Goal: Transaction & Acquisition: Purchase product/service

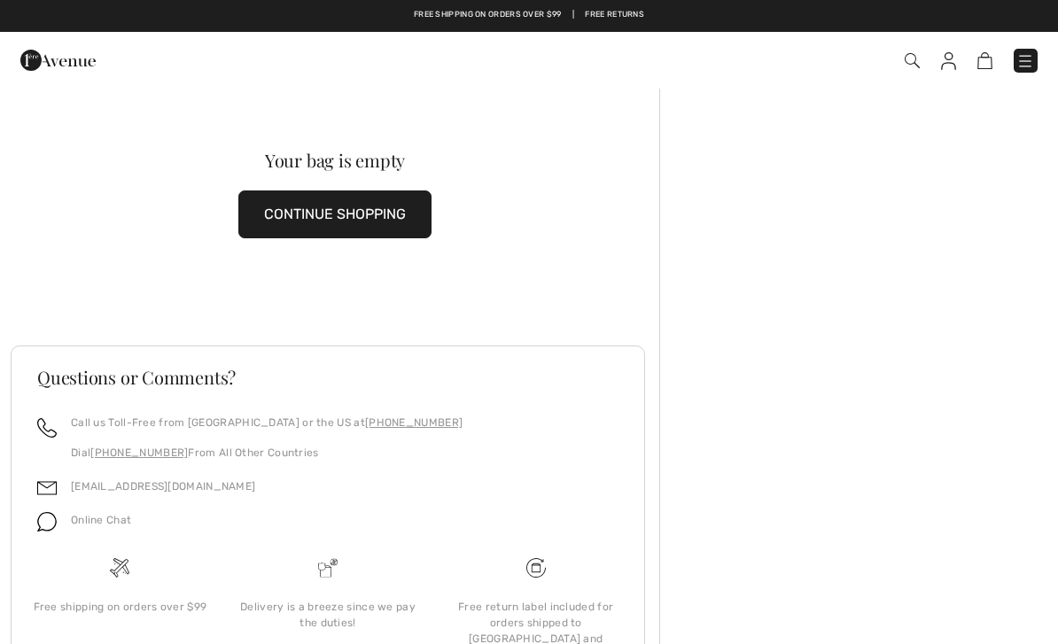
click at [345, 207] on button "CONTINUE SHOPPING" at bounding box center [334, 215] width 193 height 48
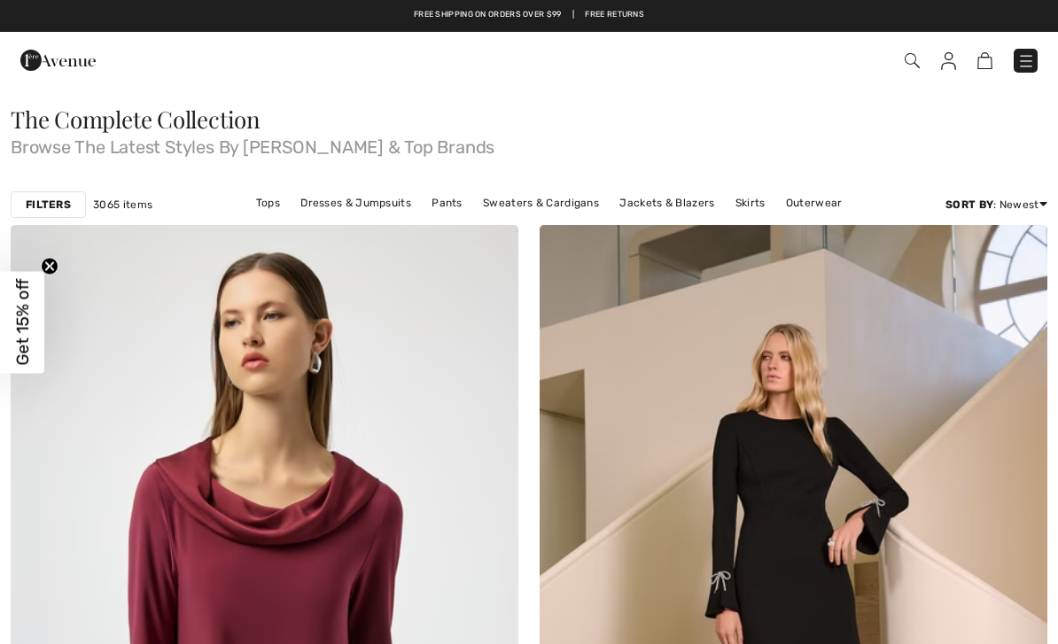
checkbox input "true"
click at [1025, 58] on img at bounding box center [1026, 61] width 18 height 18
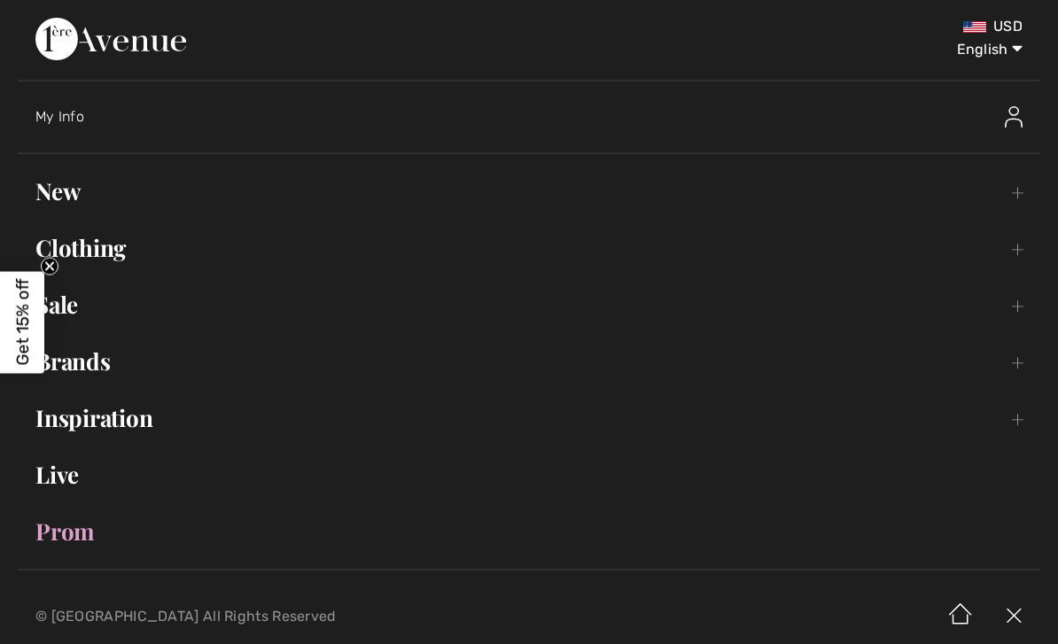
click at [79, 301] on link "Sale Toggle submenu" at bounding box center [529, 304] width 1023 height 39
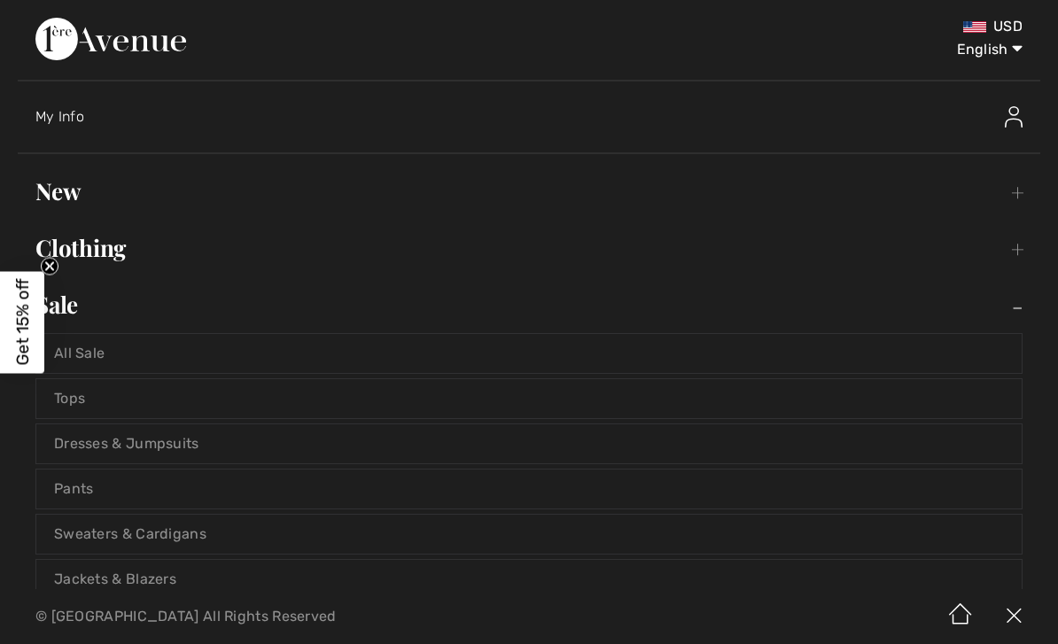
click at [82, 390] on link "Tops" at bounding box center [529, 398] width 986 height 39
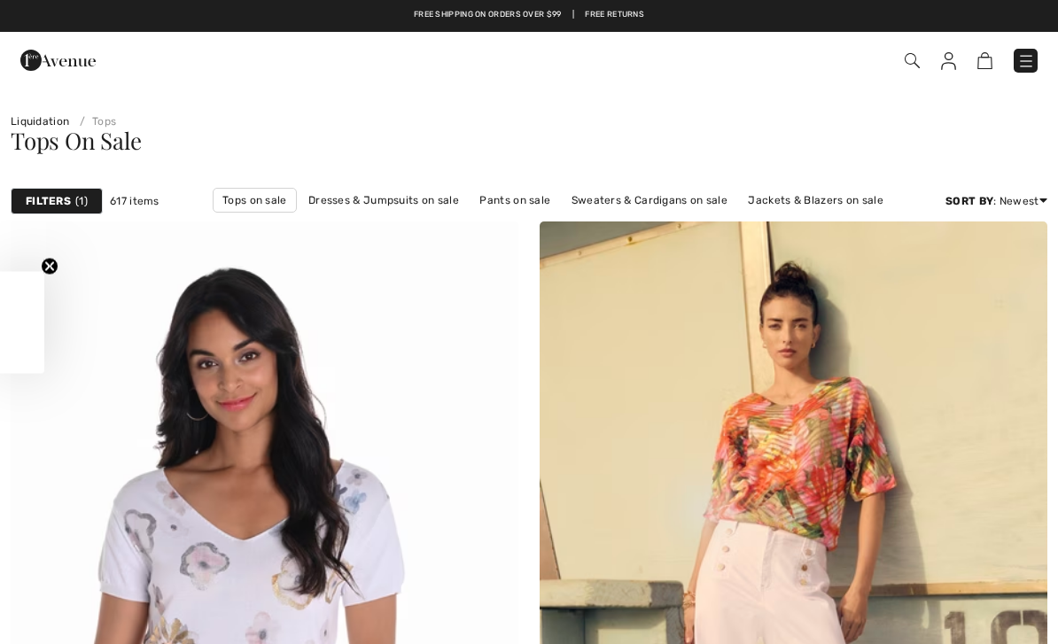
checkbox input "true"
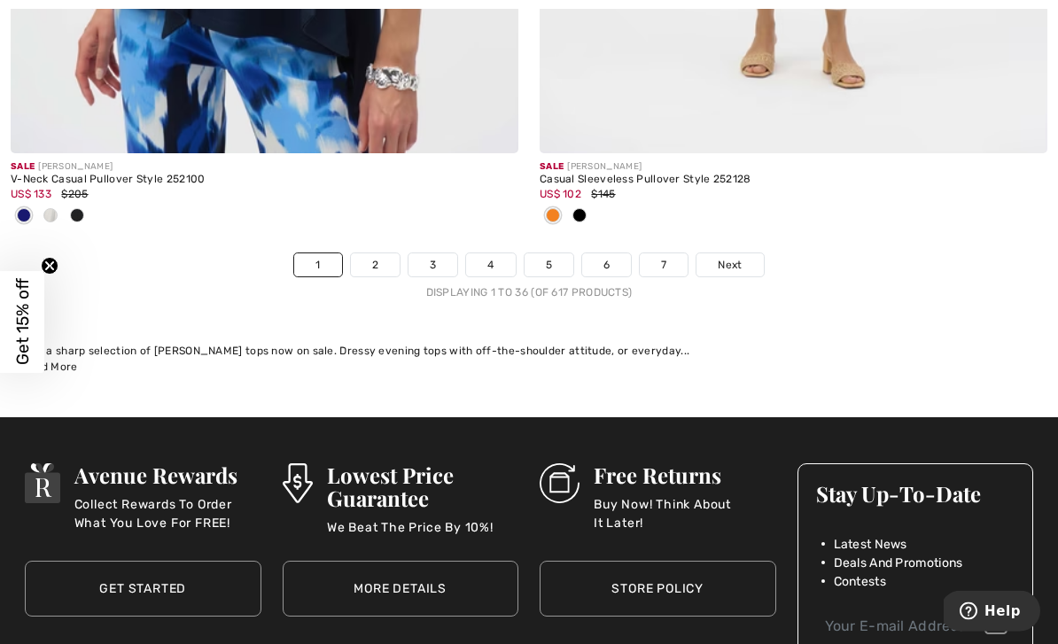
scroll to position [15590, 0]
click at [376, 253] on link "2" at bounding box center [375, 264] width 49 height 23
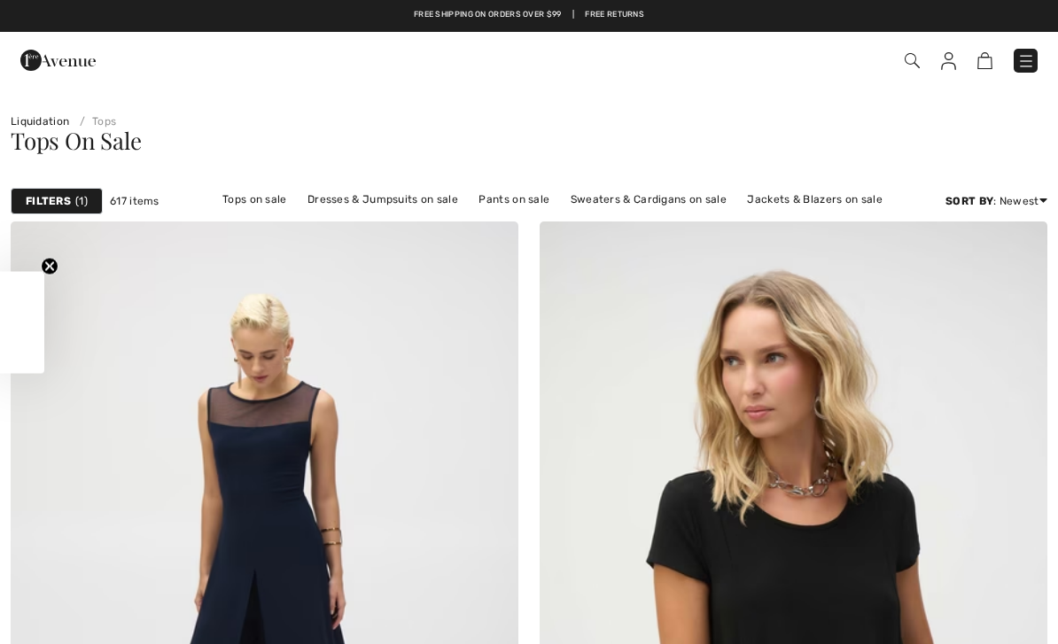
checkbox input "true"
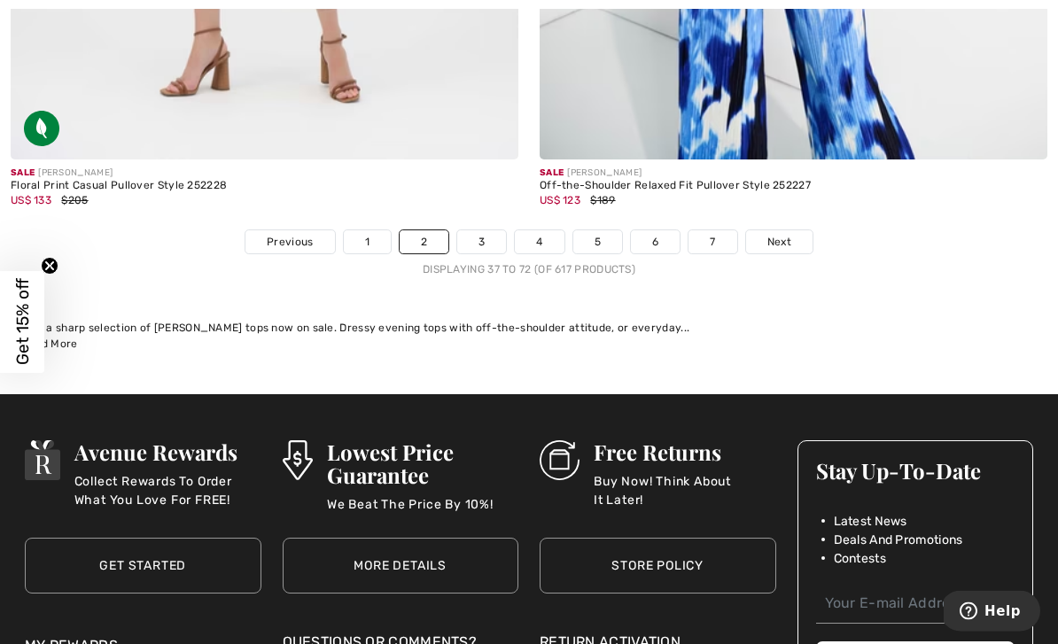
scroll to position [15782, 0]
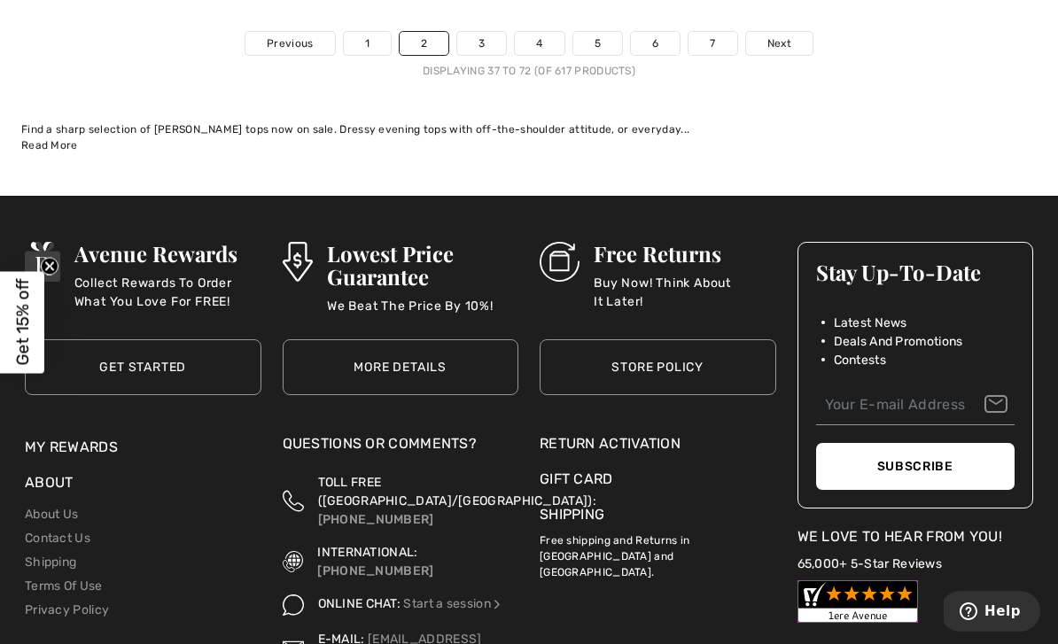
click at [483, 32] on link "3" at bounding box center [481, 43] width 49 height 23
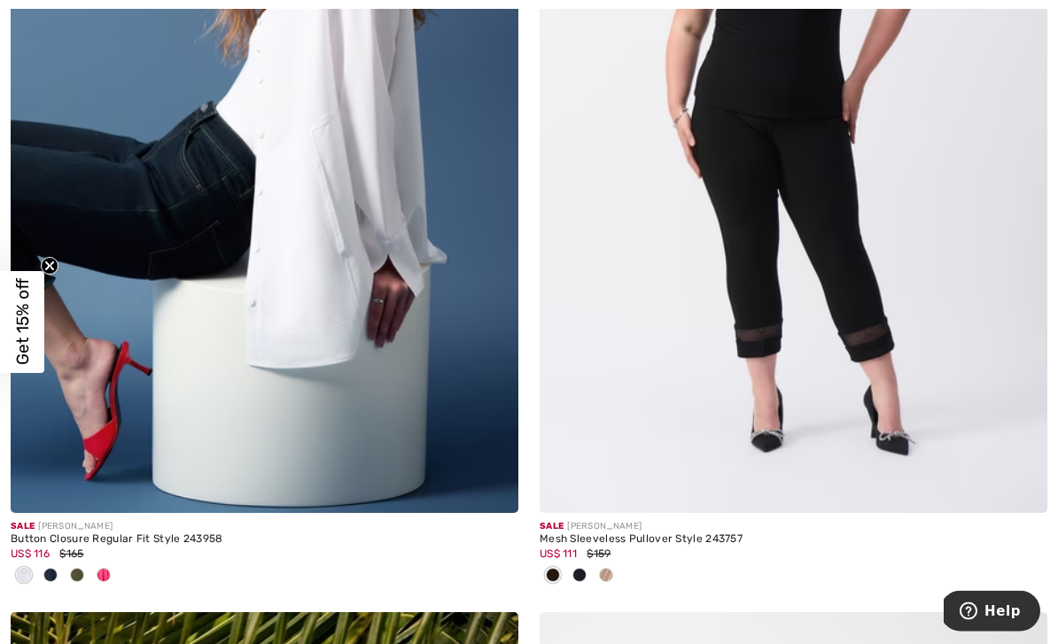
scroll to position [2994, 0]
click at [227, 523] on div "Sale JOSEPH RIBKOFF" at bounding box center [265, 526] width 508 height 13
click at [325, 345] on img at bounding box center [265, 133] width 508 height 762
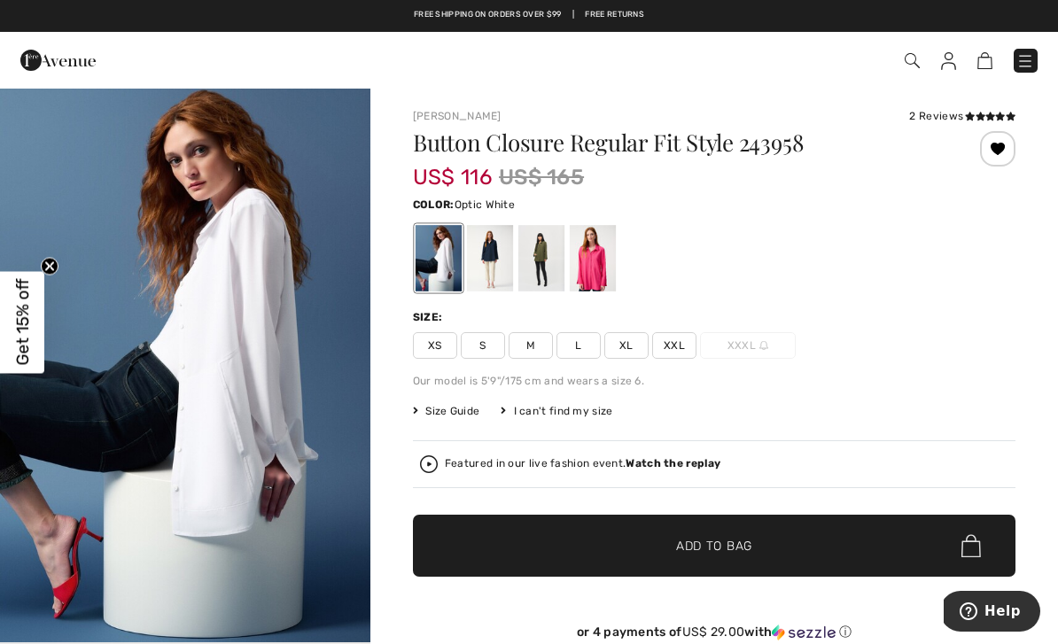
click at [464, 409] on span "Size Guide" at bounding box center [446, 411] width 66 height 16
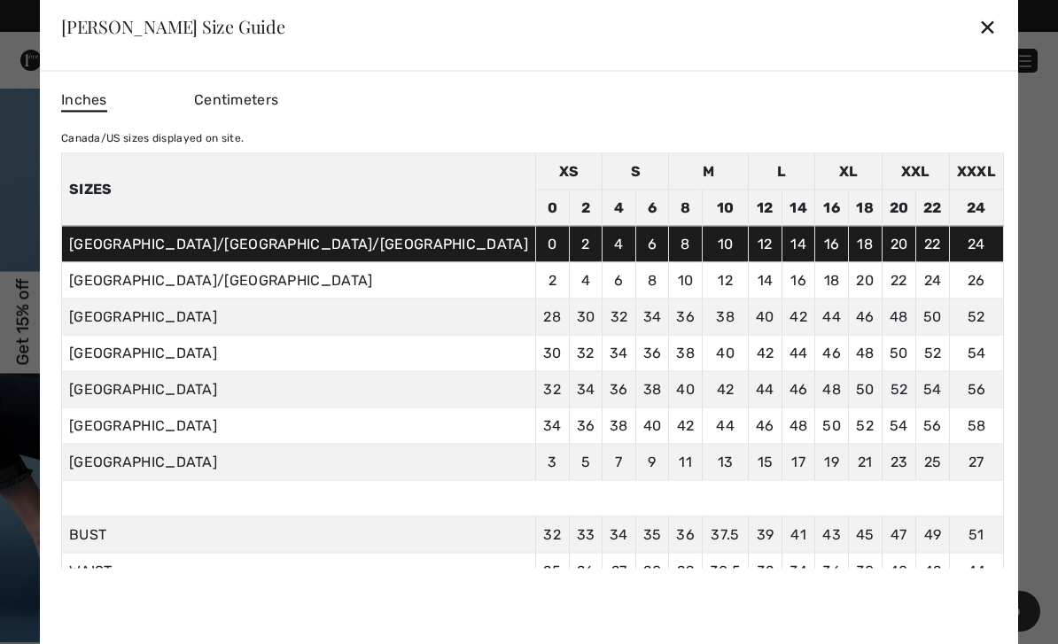
click at [978, 22] on div "✕" at bounding box center [987, 26] width 19 height 37
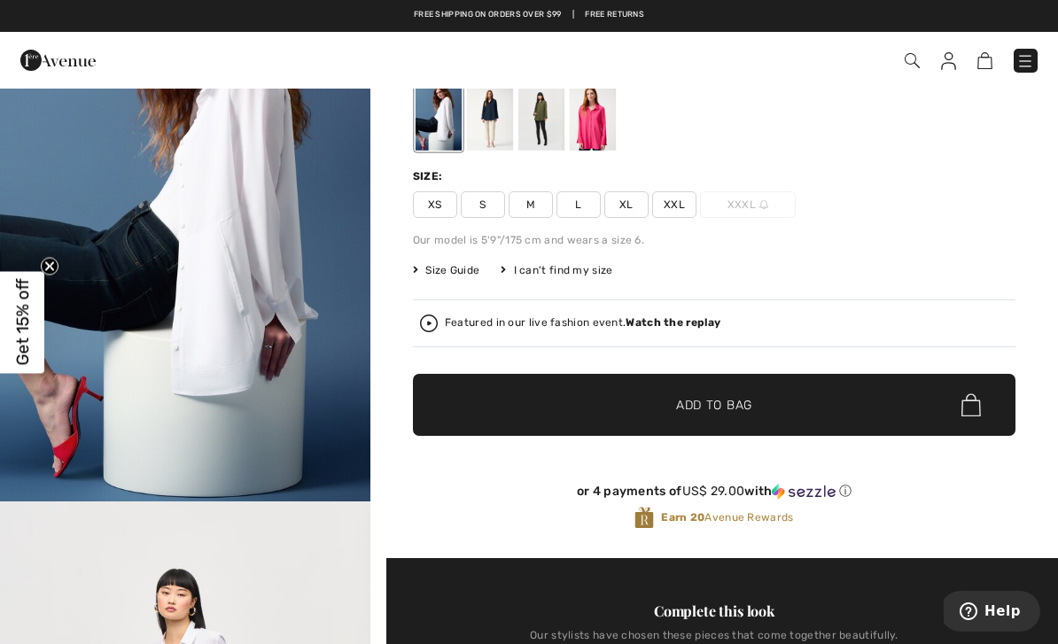
scroll to position [143, 0]
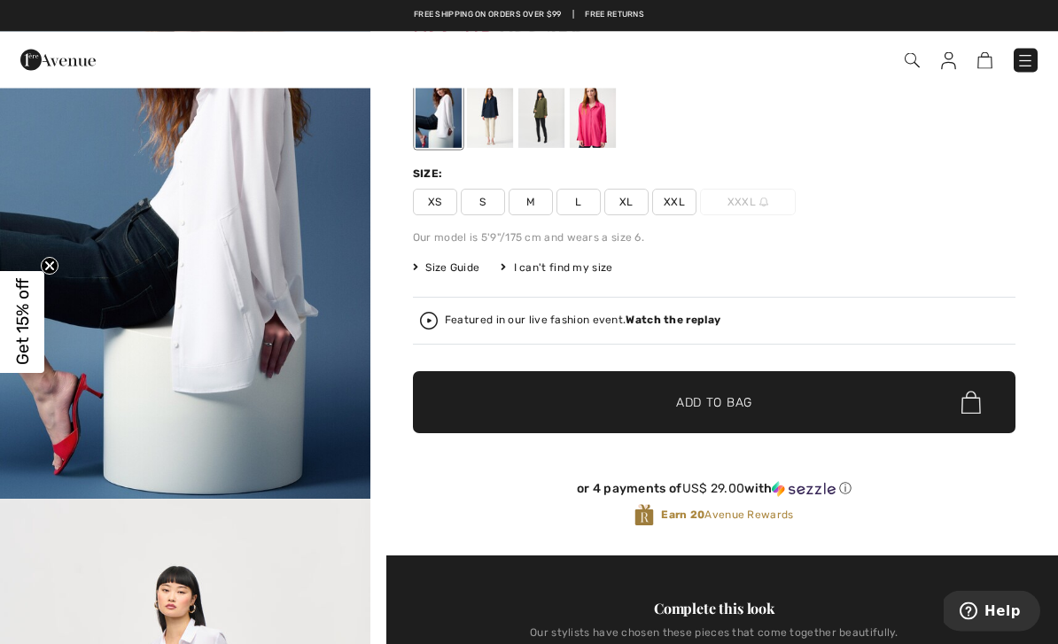
click at [534, 208] on span "M" at bounding box center [531, 203] width 44 height 27
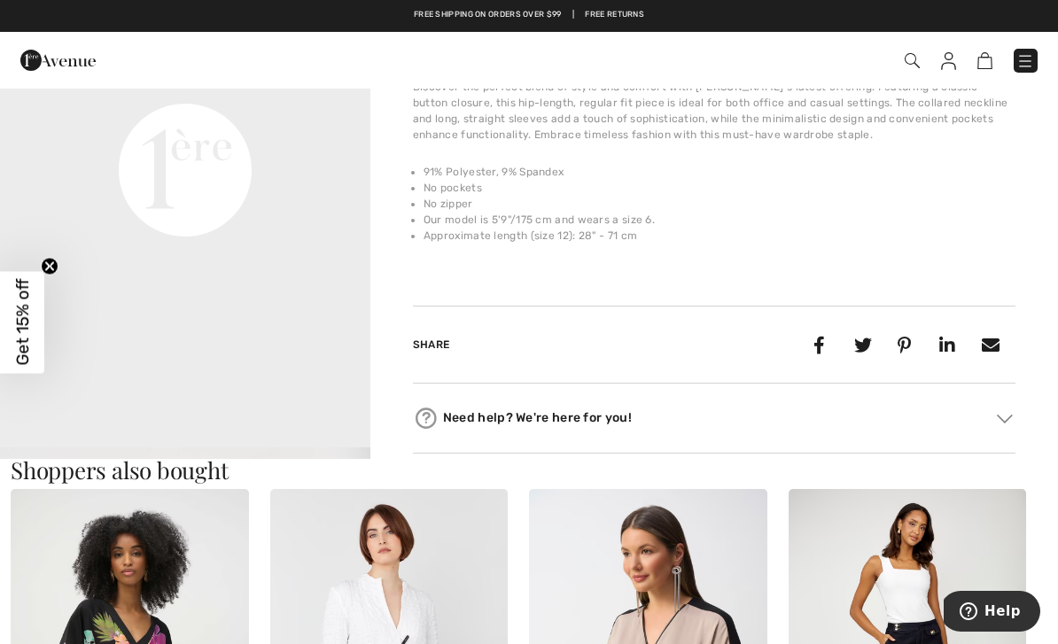
scroll to position [1266, 0]
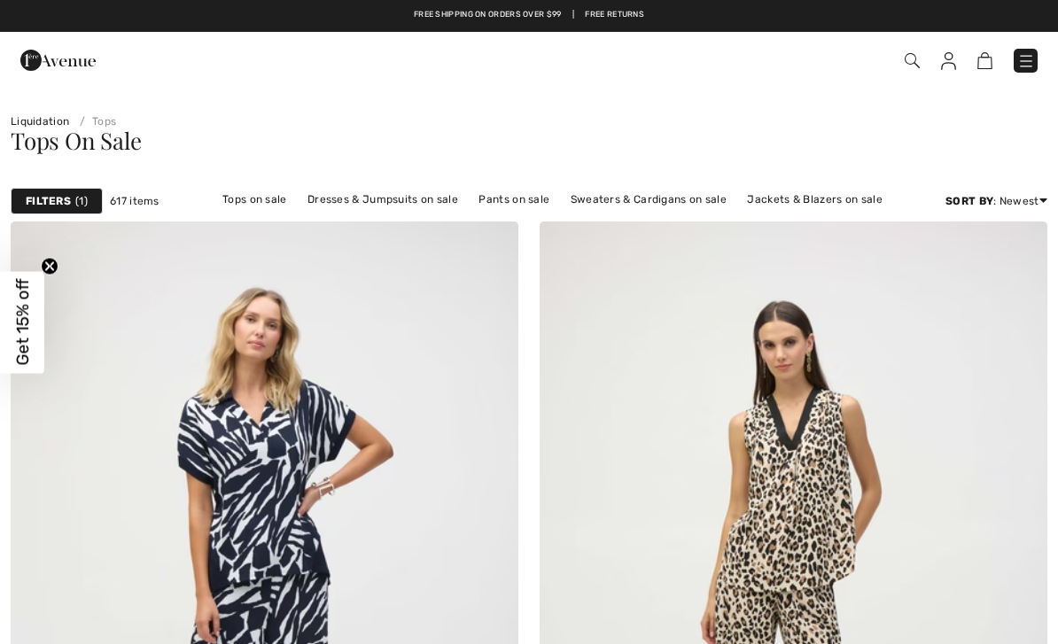
checkbox input "true"
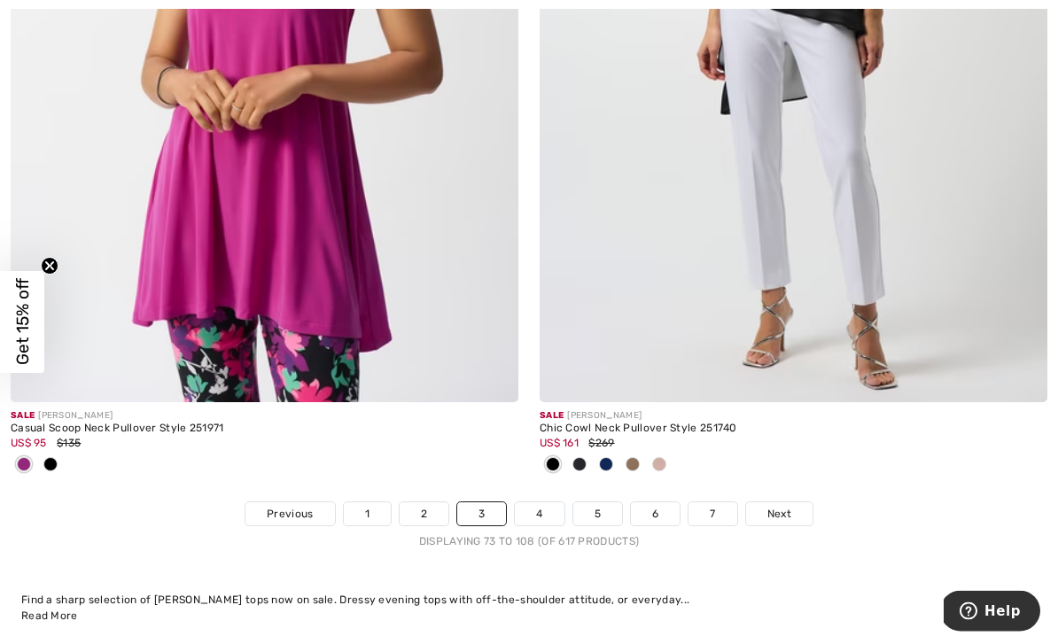
scroll to position [15428, 0]
click at [549, 503] on link "4" at bounding box center [539, 514] width 49 height 23
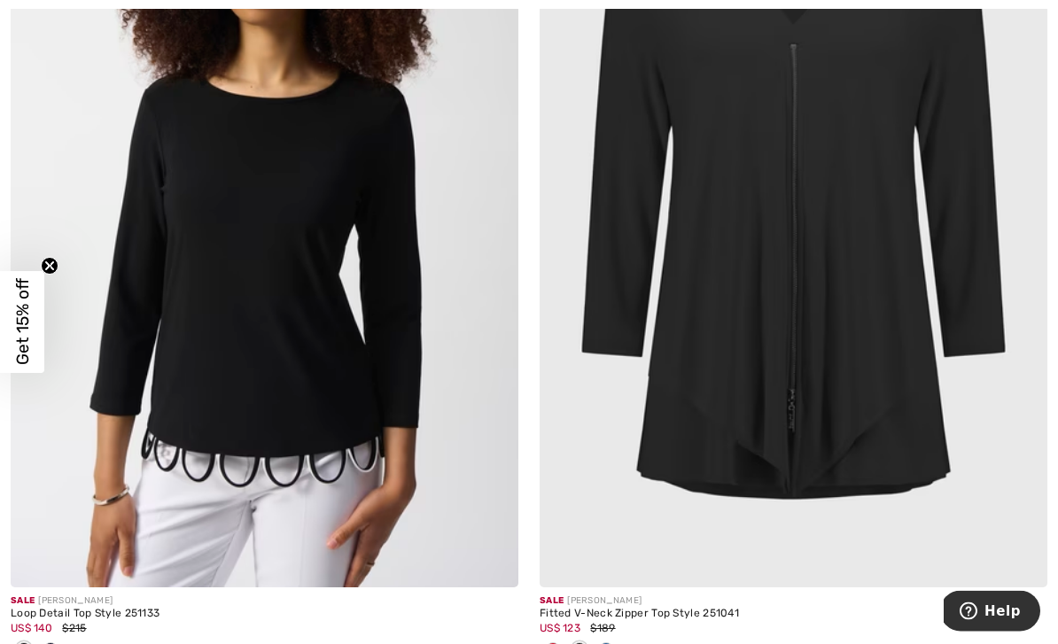
scroll to position [12573, 0]
click at [726, 478] on img at bounding box center [794, 206] width 508 height 762
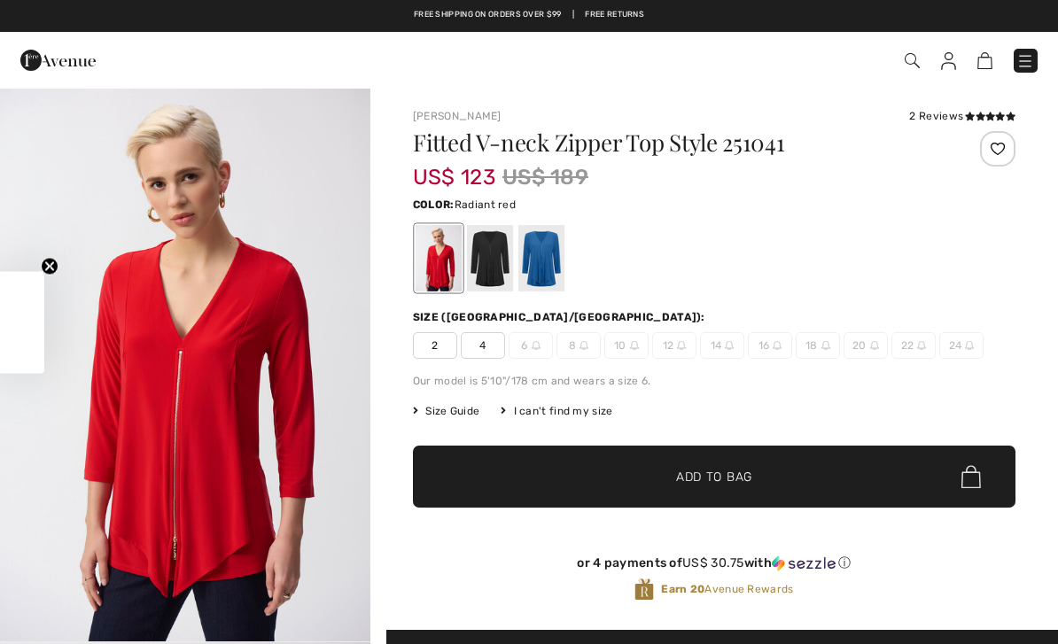
checkbox input "true"
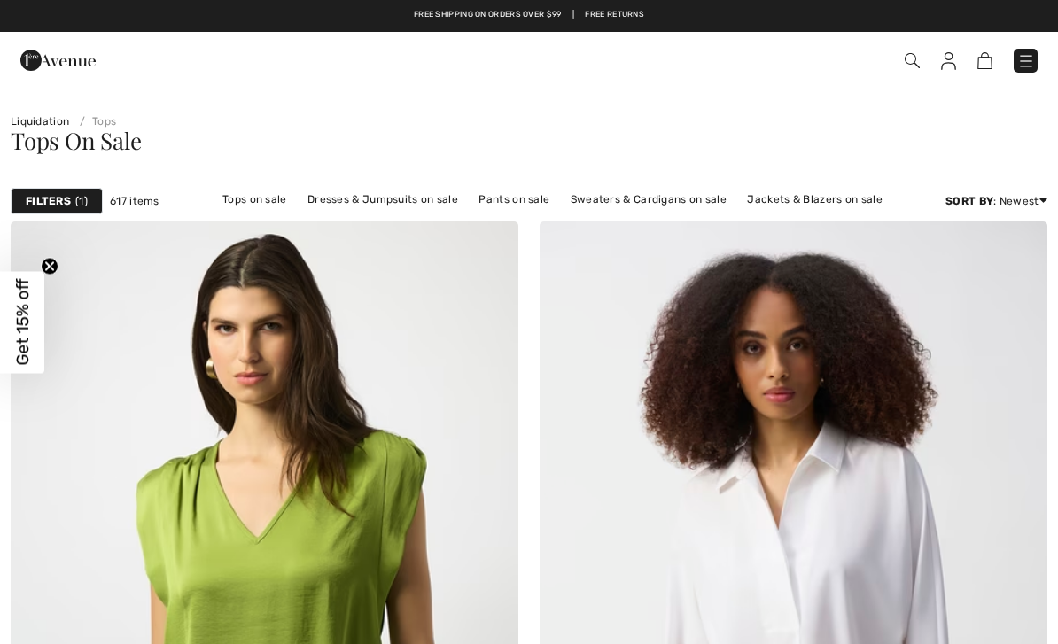
checkbox input "true"
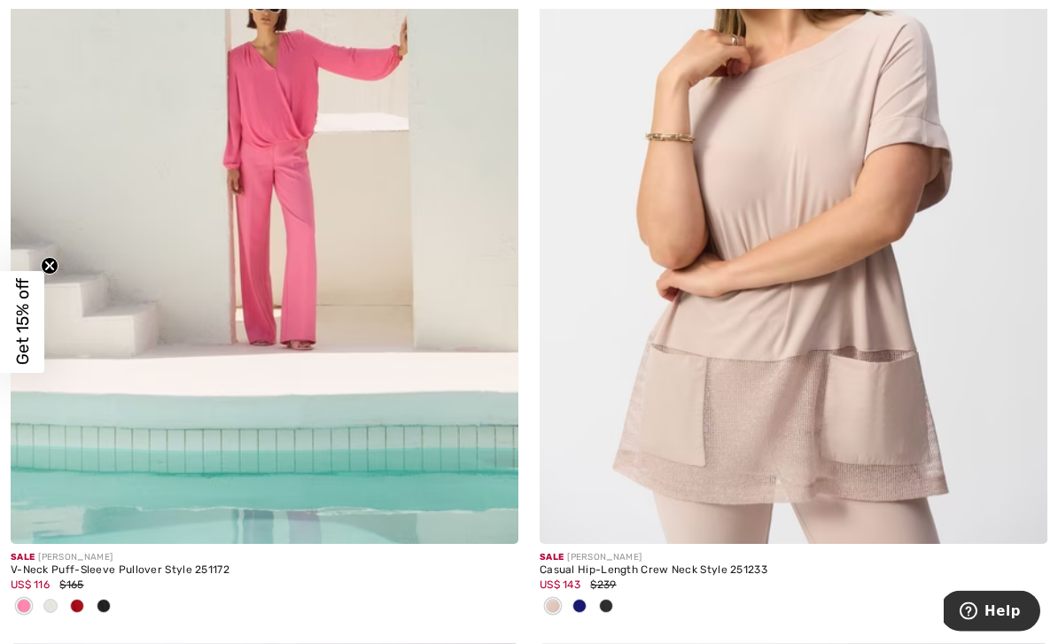
scroll to position [13477, 0]
click at [295, 296] on img at bounding box center [265, 164] width 508 height 762
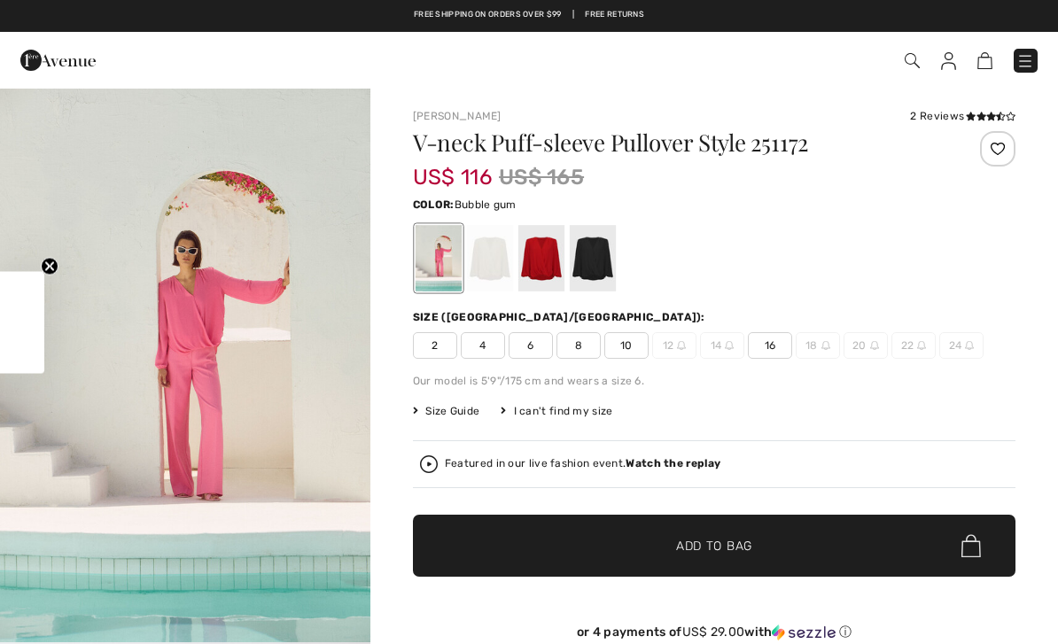
checkbox input "true"
click at [542, 262] on div at bounding box center [541, 258] width 46 height 66
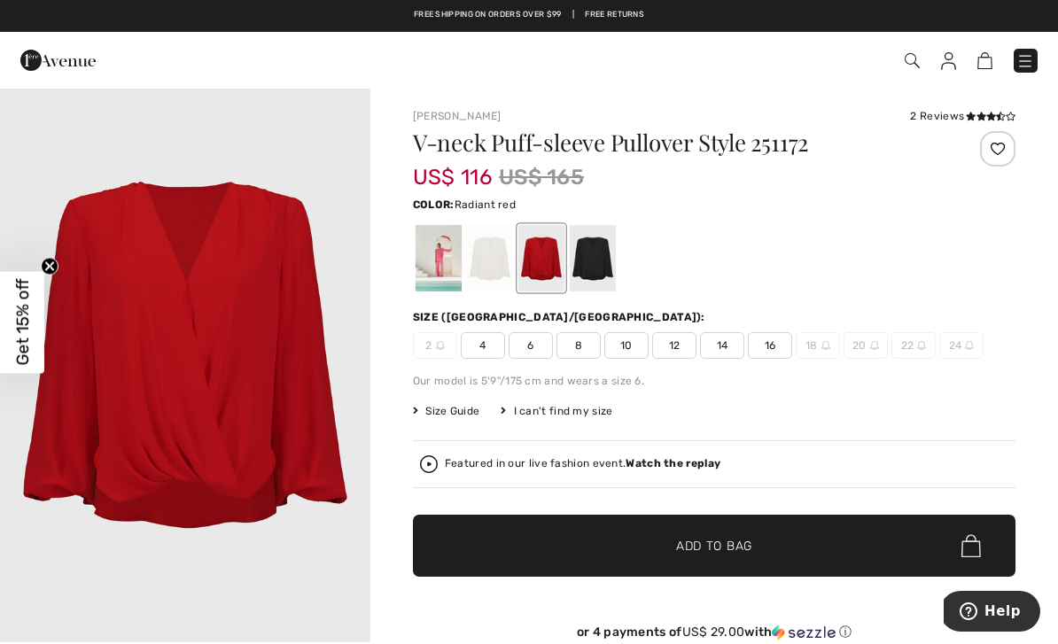
click at [633, 347] on span "10" at bounding box center [626, 345] width 44 height 27
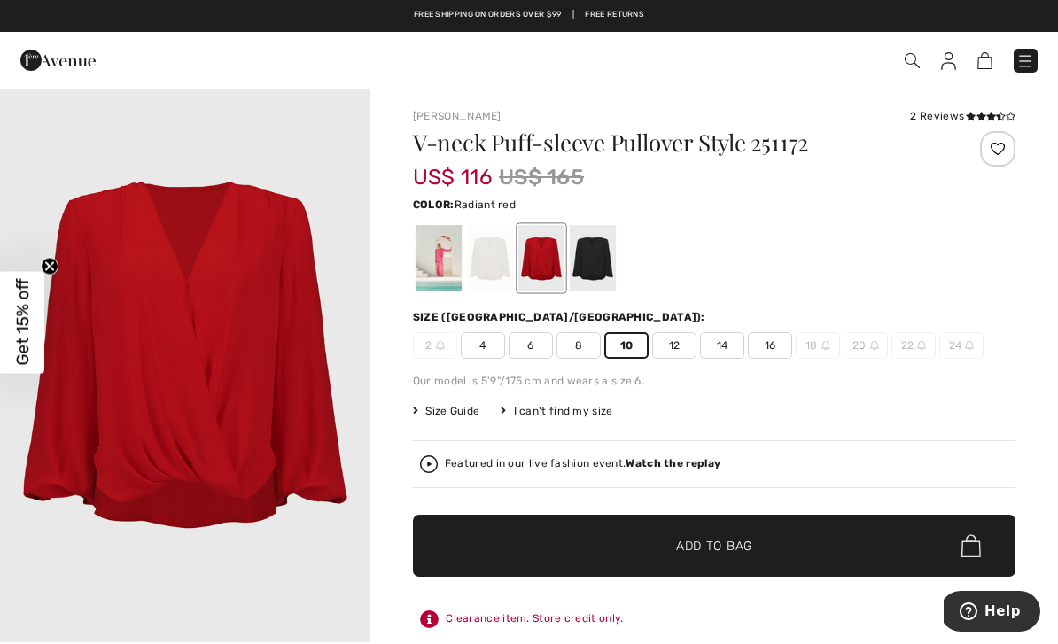
click at [720, 540] on span "Add to Bag" at bounding box center [714, 546] width 76 height 19
click at [870, 394] on div at bounding box center [529, 322] width 1058 height 644
click at [945, 63] on img at bounding box center [938, 61] width 15 height 18
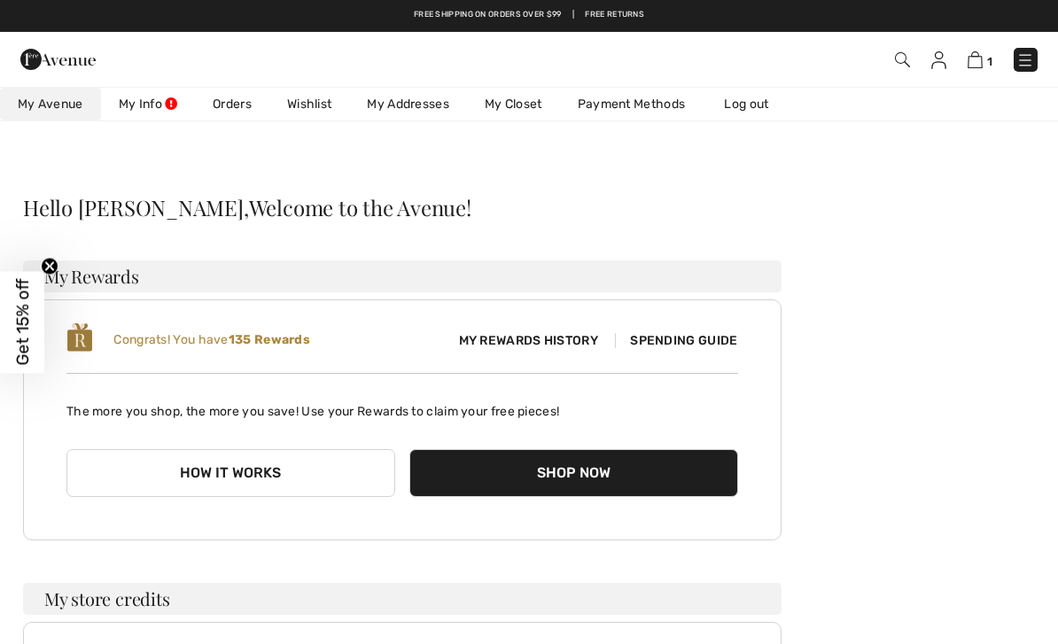
click at [228, 100] on link "Orders" at bounding box center [232, 104] width 74 height 33
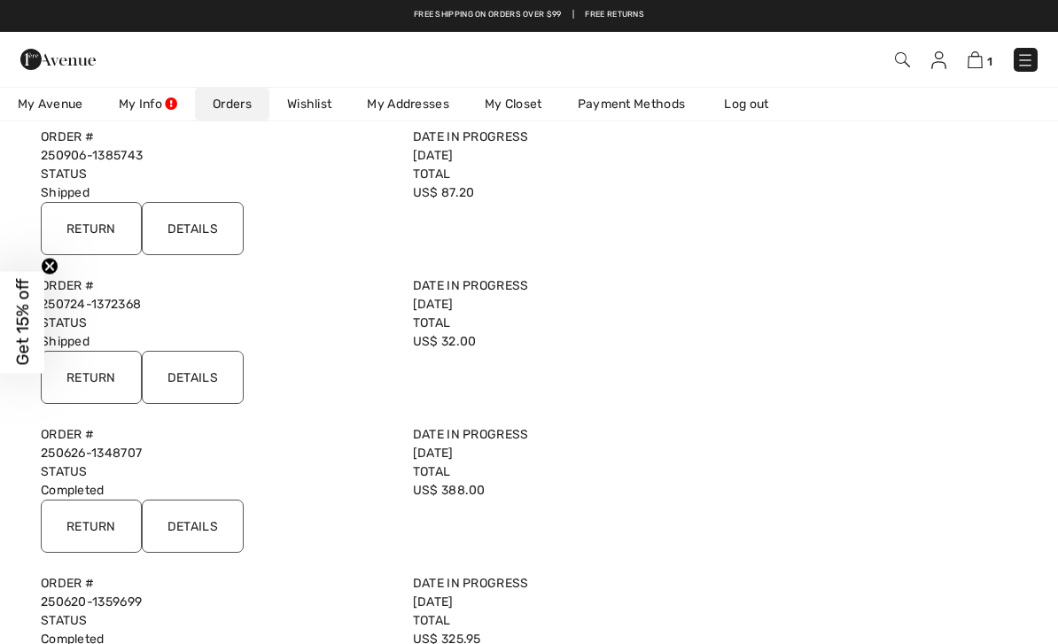
scroll to position [139, 0]
click at [211, 228] on input "Details" at bounding box center [193, 229] width 102 height 53
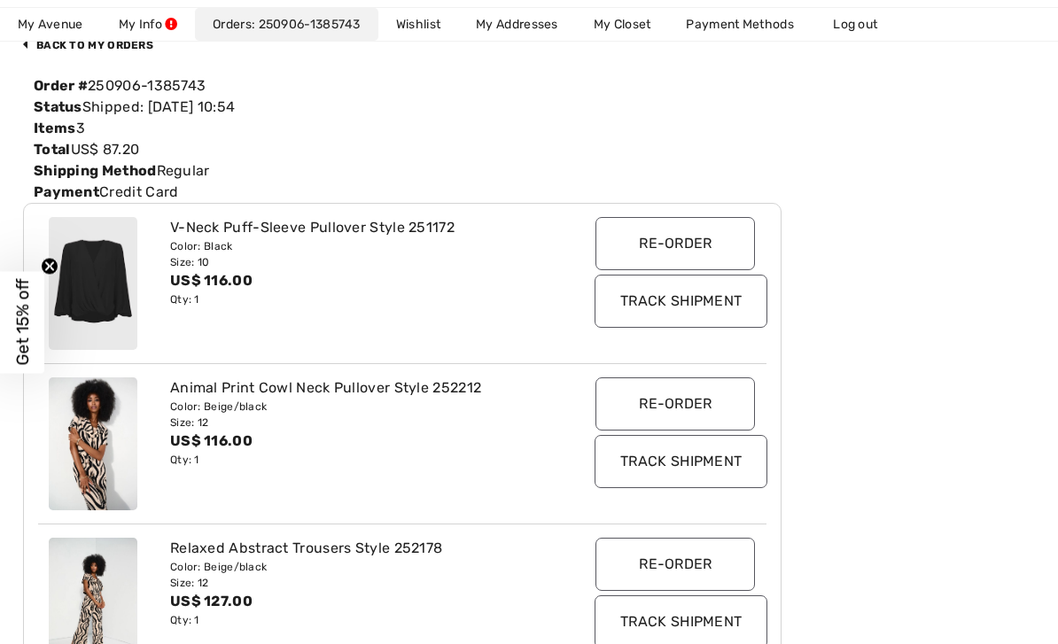
scroll to position [202, 0]
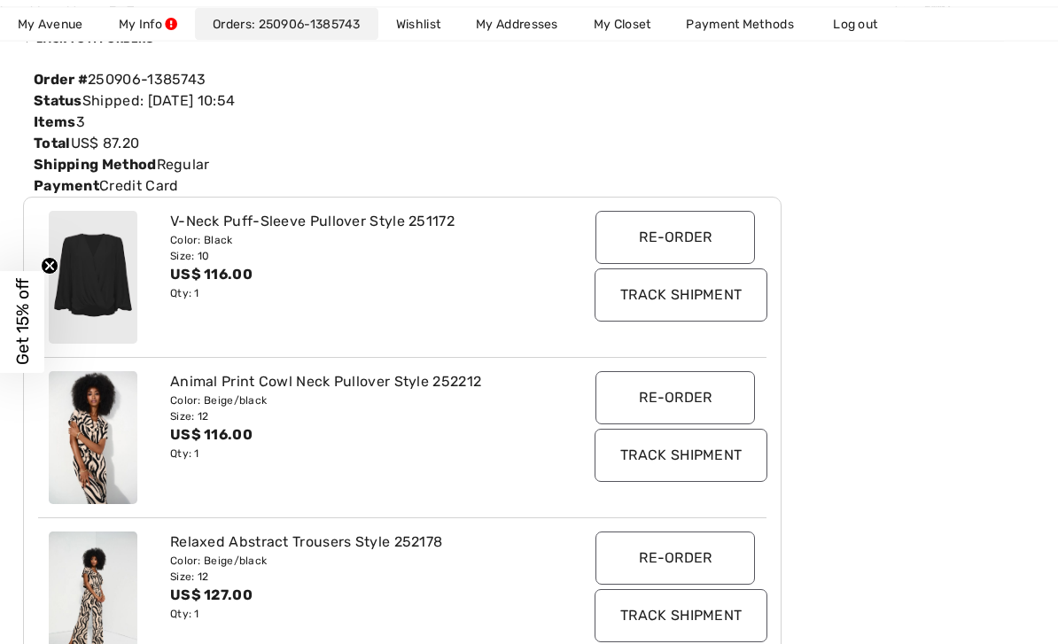
click at [701, 464] on input "Track Shipment" at bounding box center [681, 456] width 173 height 53
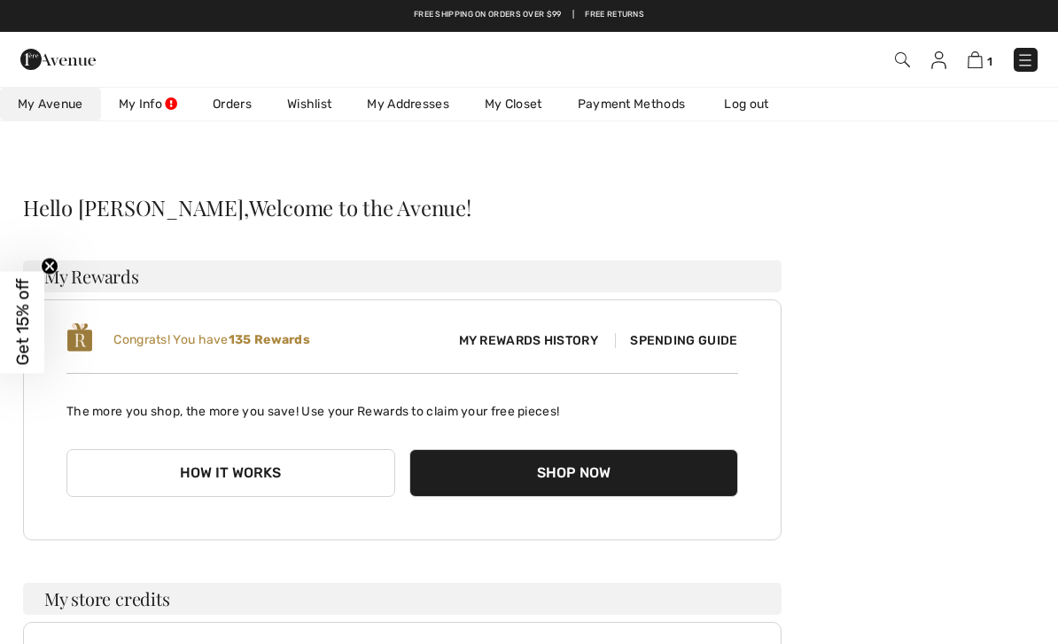
click at [1009, 57] on span "1" at bounding box center [747, 60] width 582 height 24
click at [987, 58] on span "1" at bounding box center [989, 61] width 5 height 13
